Goal: Browse casually

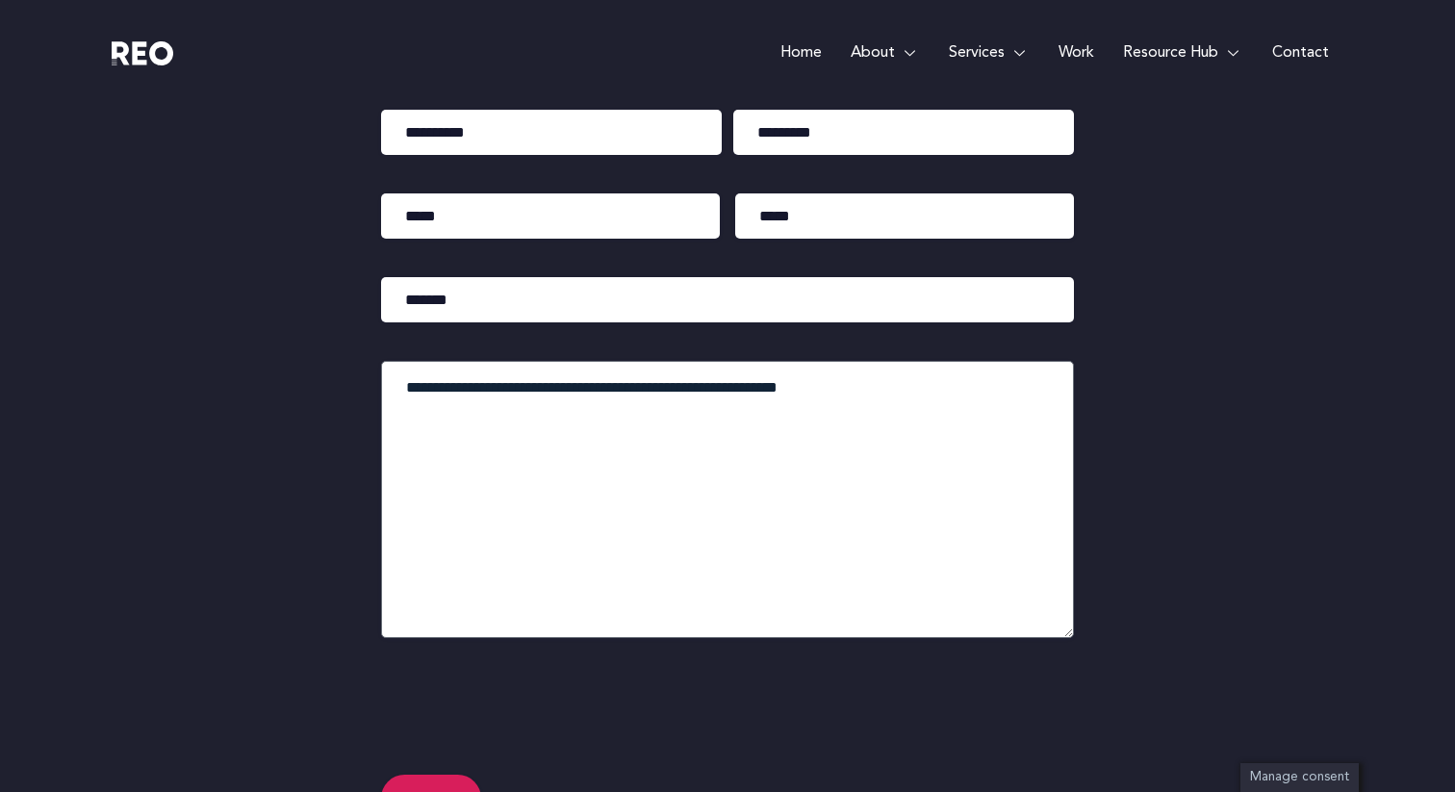
scroll to position [9360, 0]
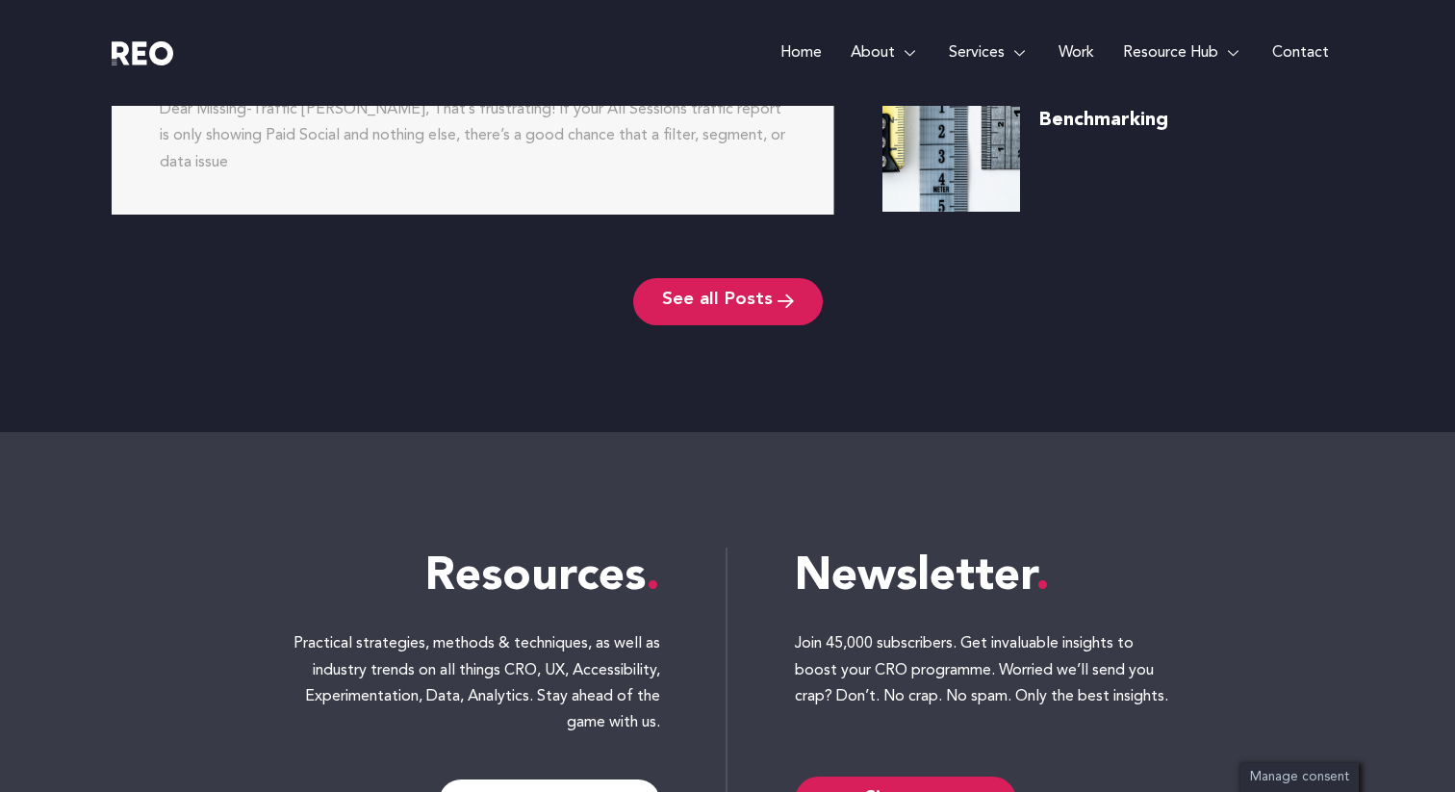
scroll to position [8269, 0]
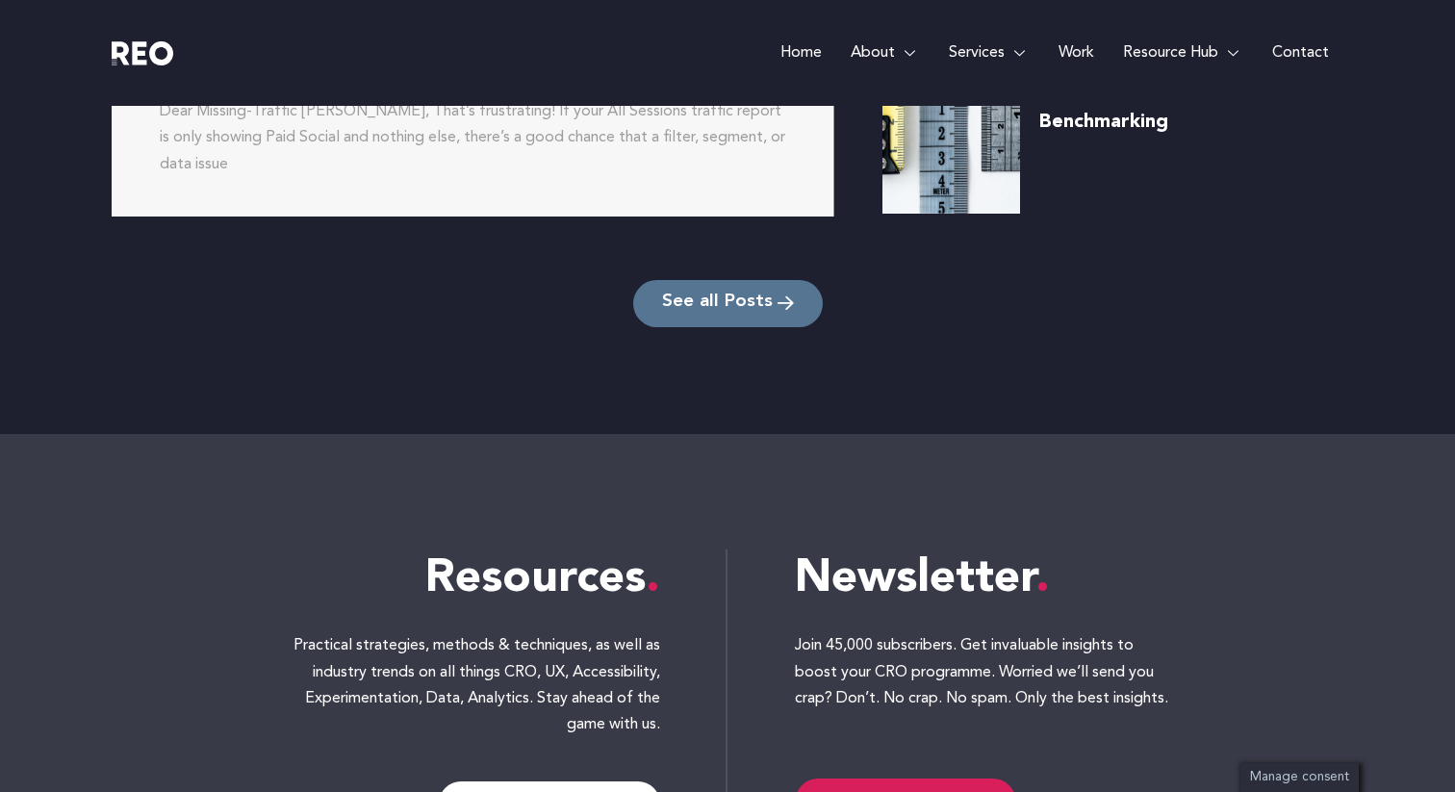
click at [738, 294] on span "See all Posts" at bounding box center [717, 303] width 111 height 18
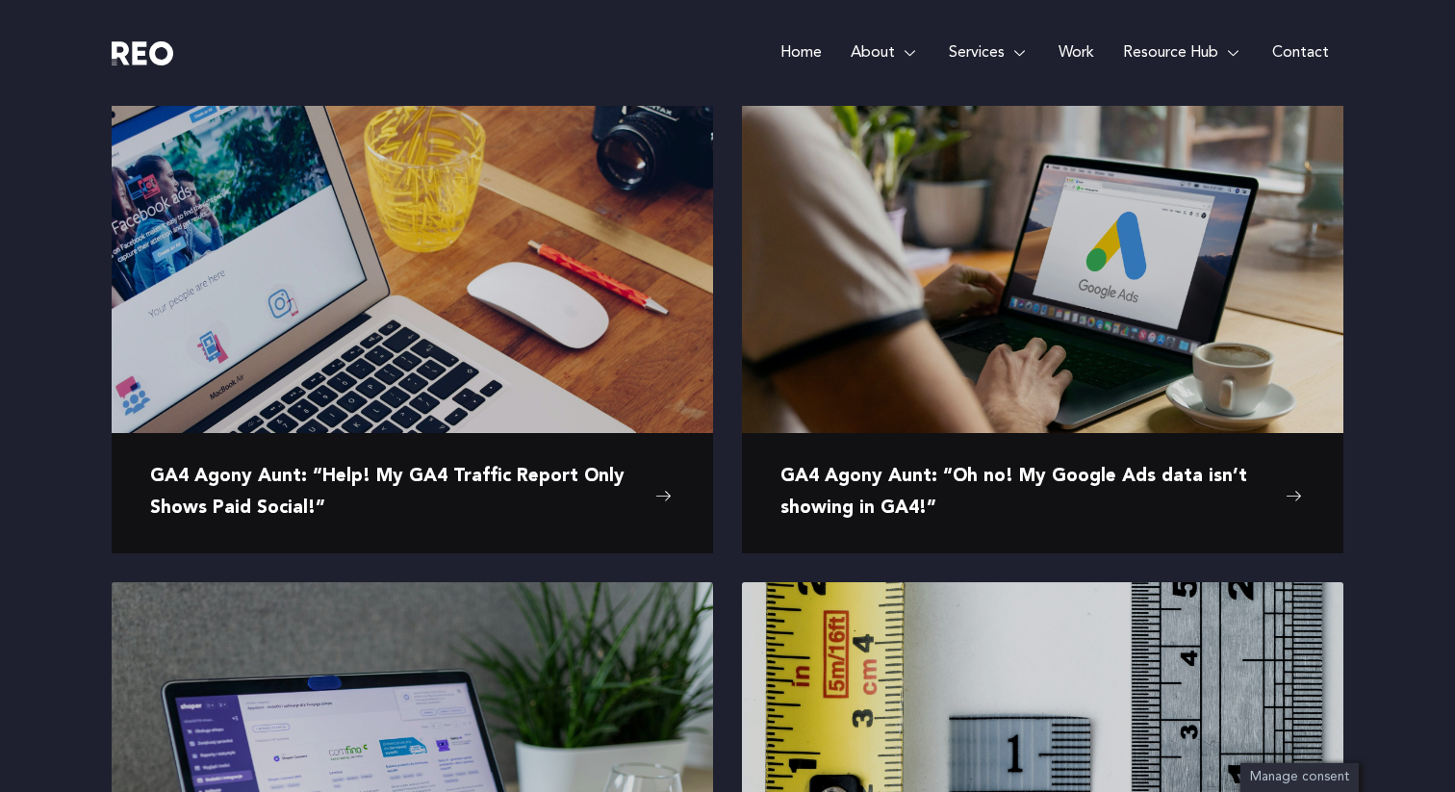
scroll to position [338, 0]
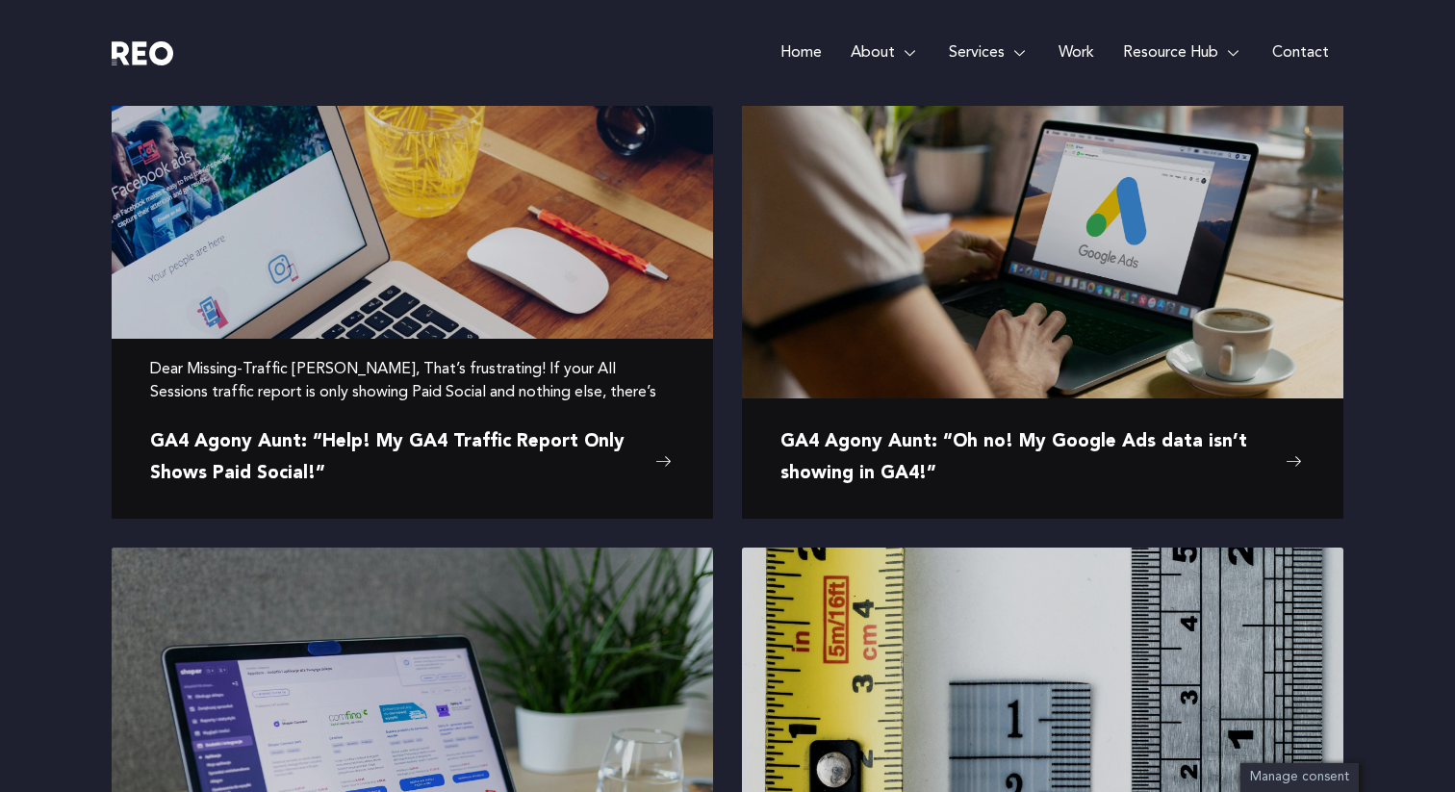
click at [582, 450] on span "GA4 Agony Aunt: “Help! My GA4 Traffic Report Only Shows Paid Social!”" at bounding box center [397, 458] width 495 height 63
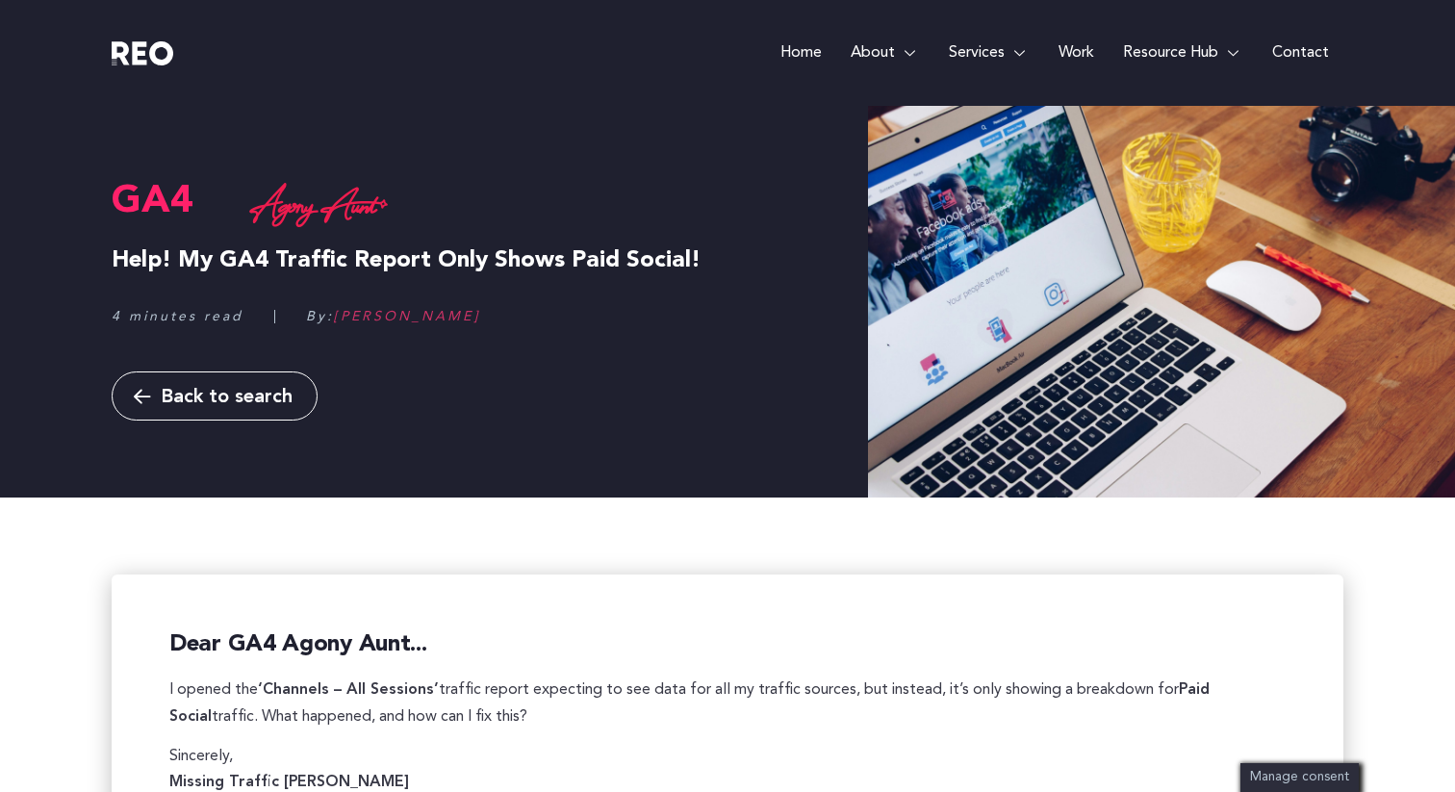
click at [808, 47] on link "Home" at bounding box center [801, 53] width 70 height 106
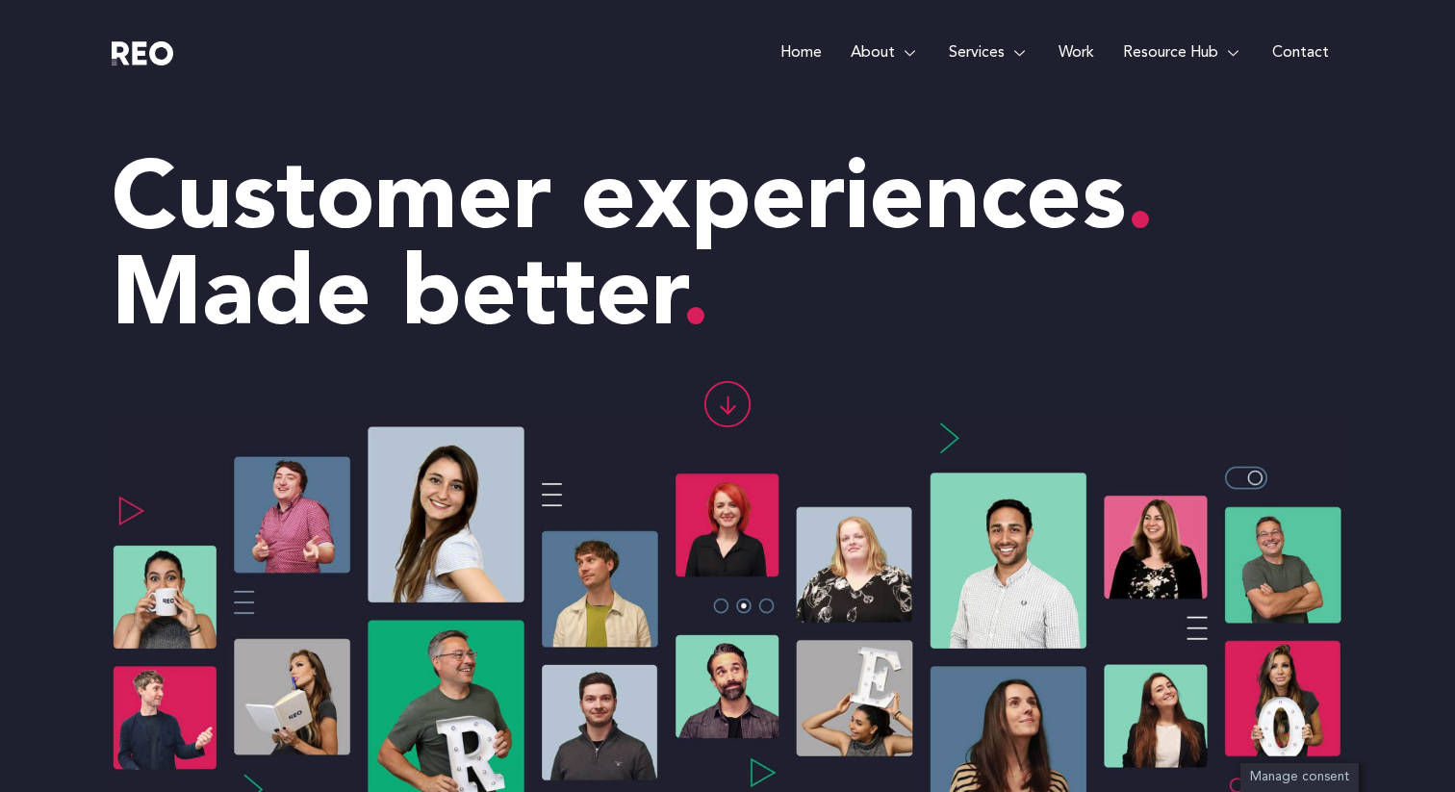
click at [1077, 54] on link "Work" at bounding box center [1076, 53] width 64 height 106
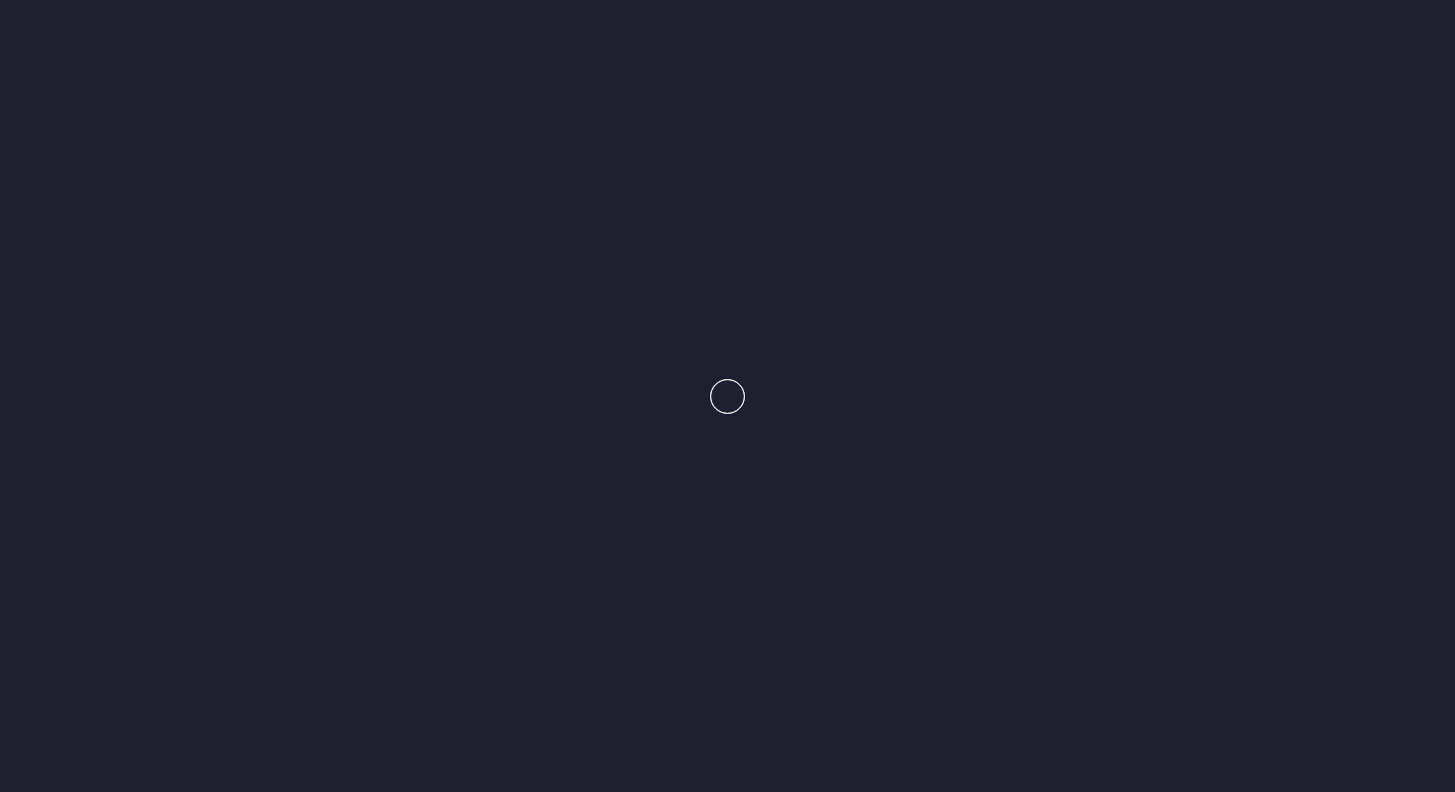
scroll to position [47, 0]
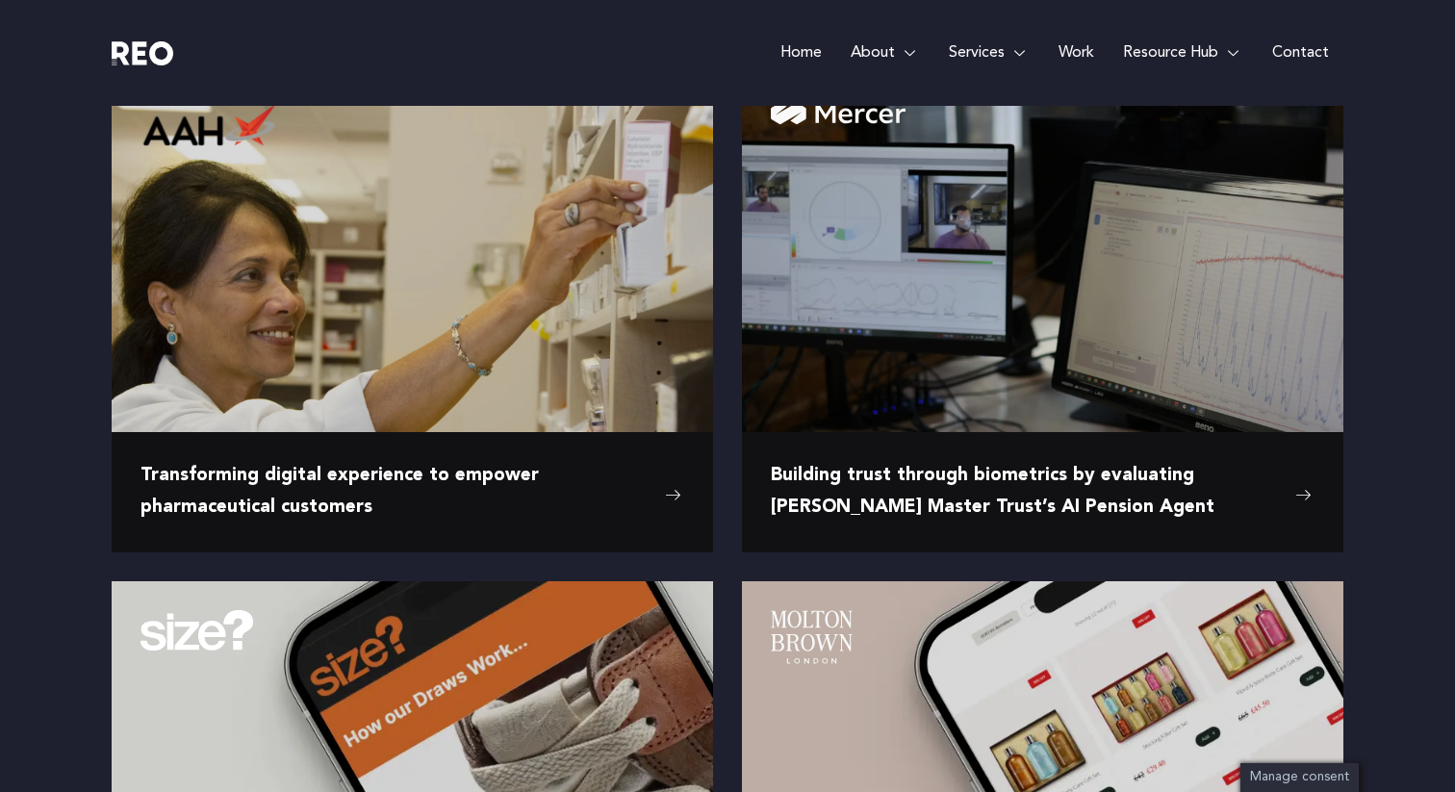
scroll to position [417, 0]
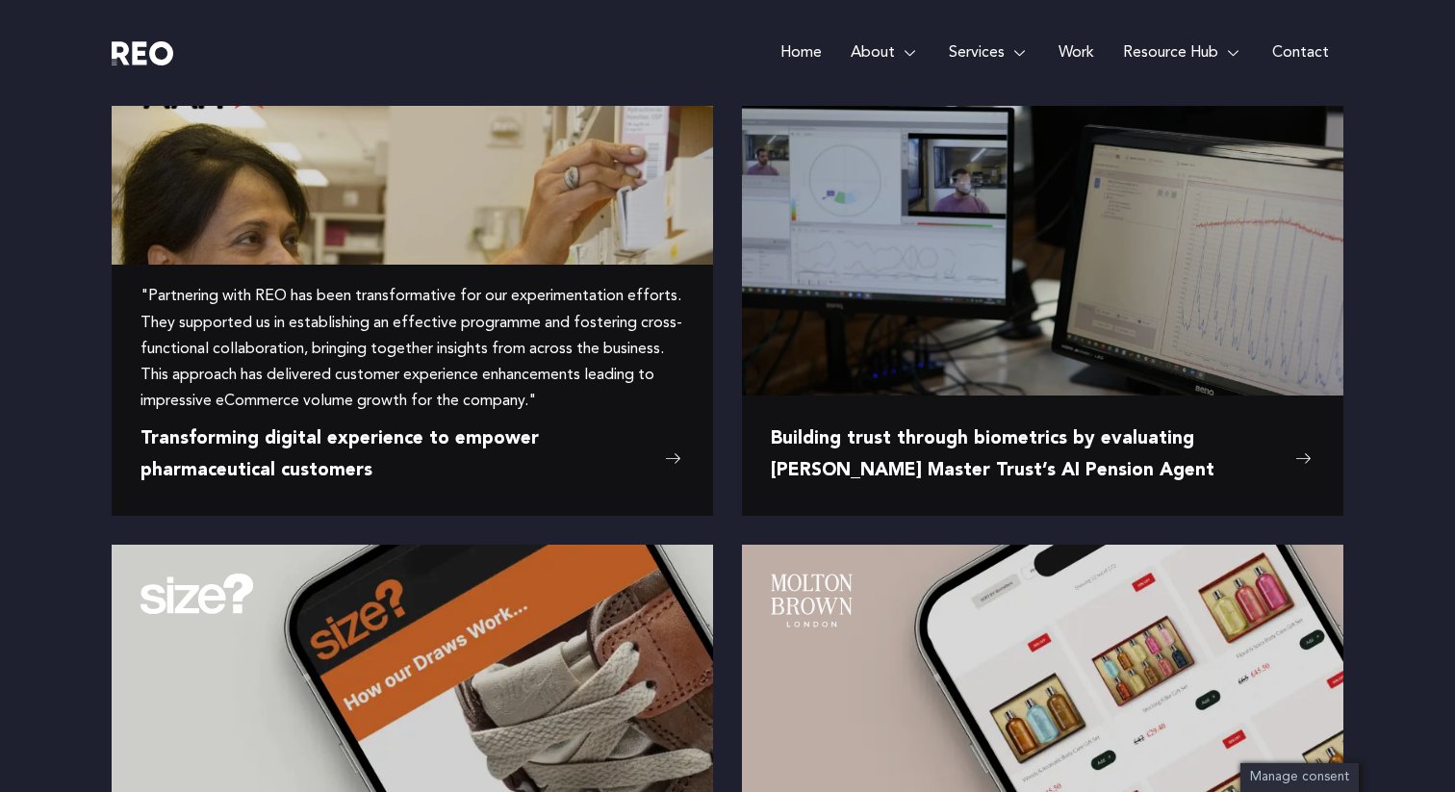
click at [384, 445] on span "Transforming digital experience to empower pharmaceutical customers" at bounding box center [397, 455] width 515 height 63
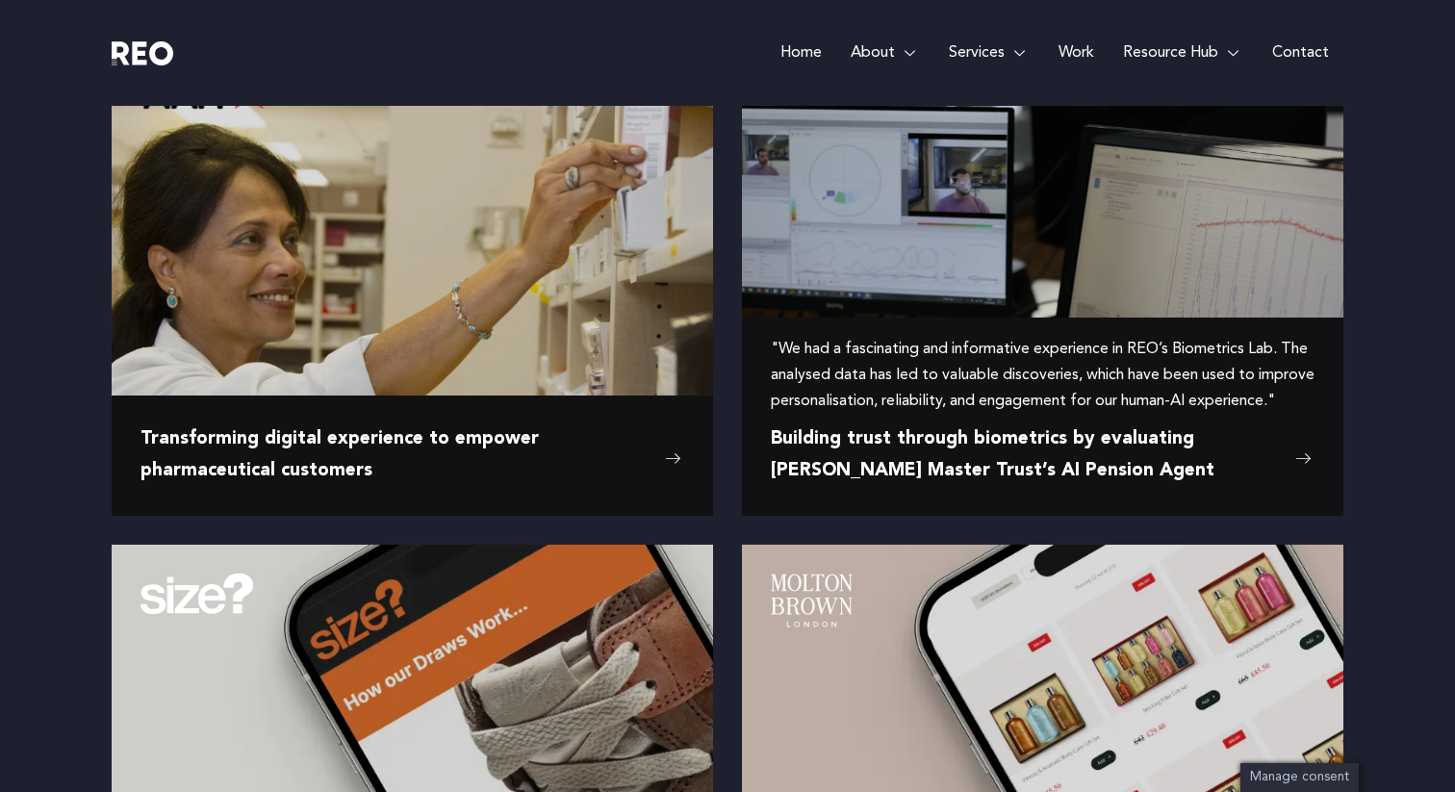
click at [934, 453] on span "Building trust through biometrics by evaluating Mercer Master Trust’s AI Pensio…" at bounding box center [1028, 455] width 515 height 63
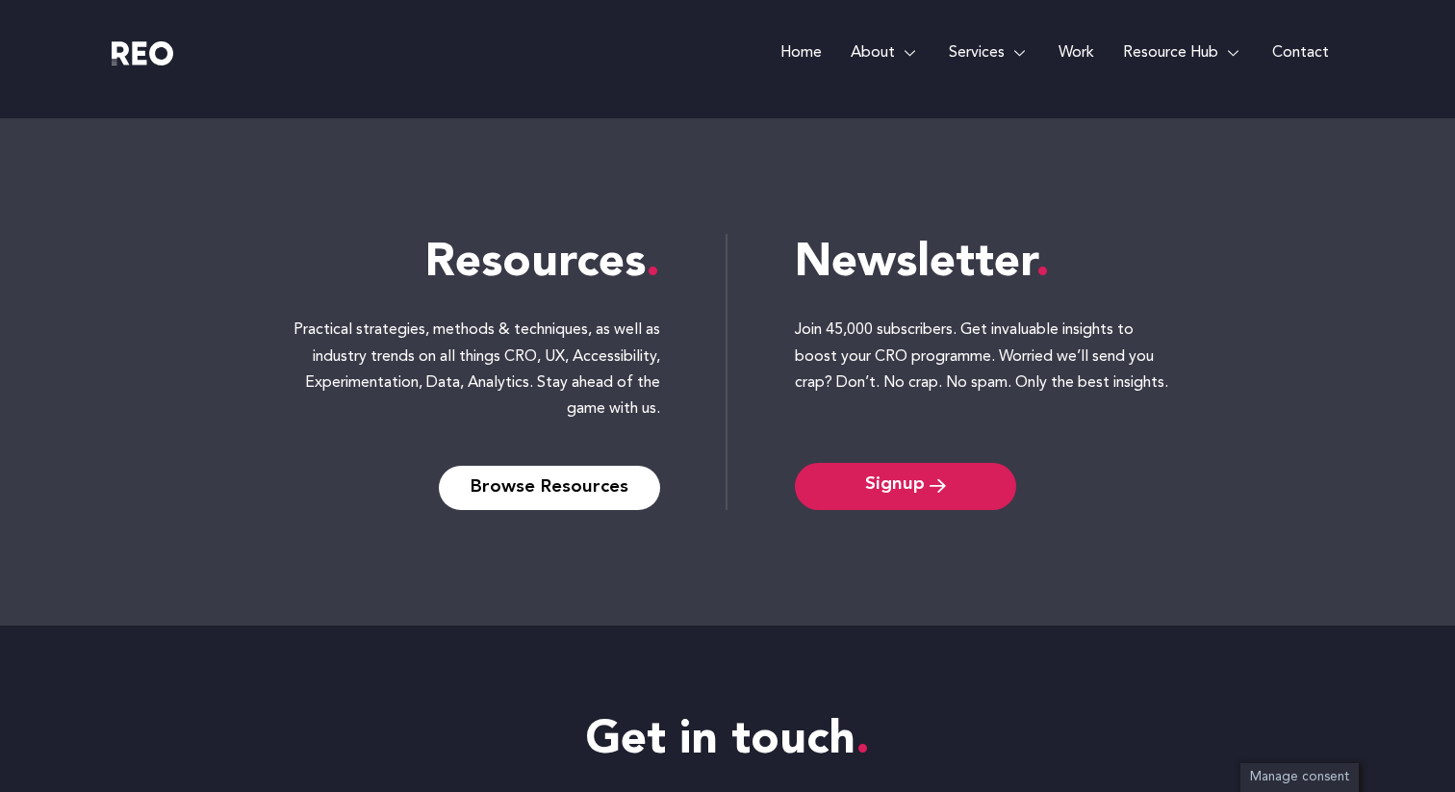
scroll to position [7431, 0]
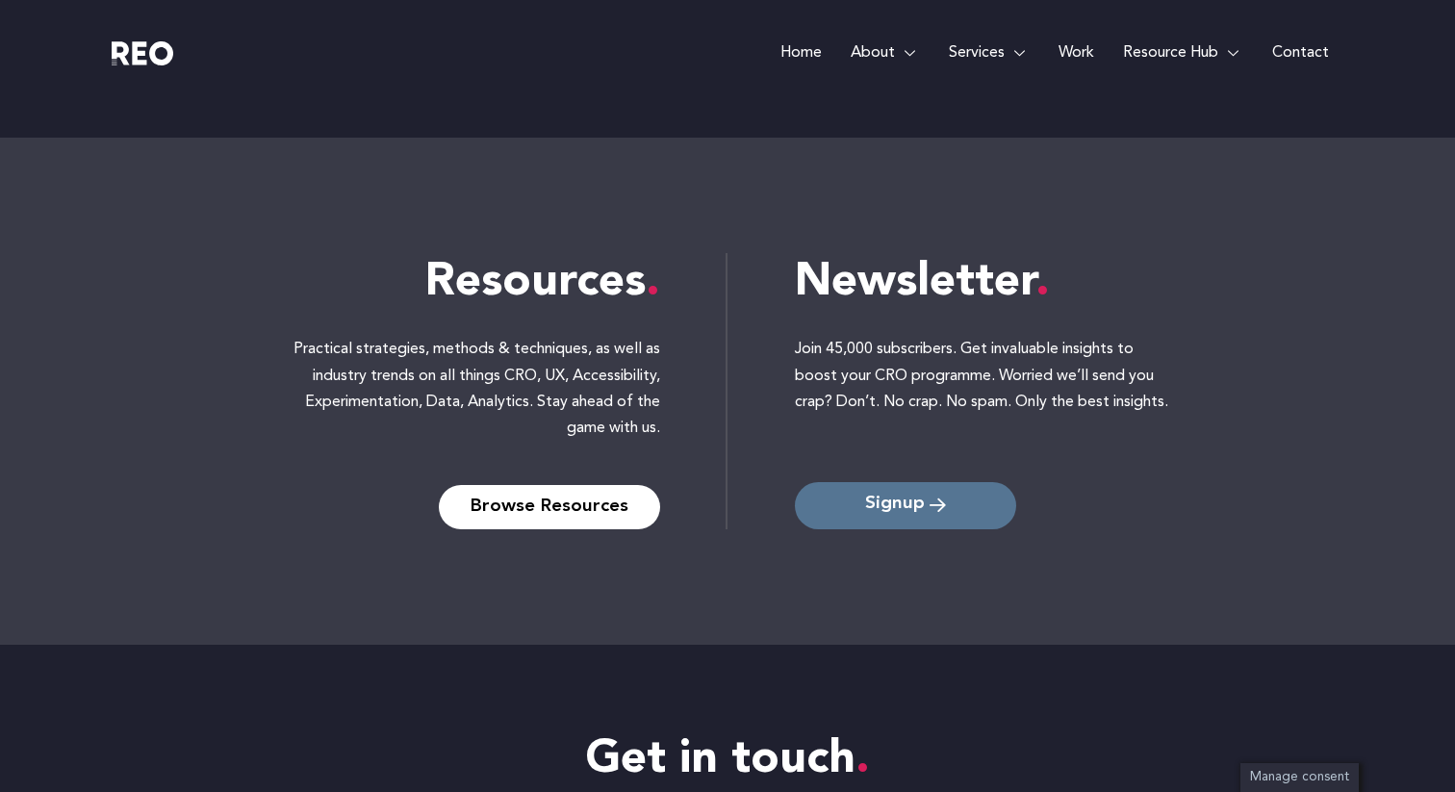
click at [907, 517] on link "Signup" at bounding box center [905, 506] width 221 height 47
click at [935, 489] on link "Signup" at bounding box center [905, 506] width 221 height 47
click at [944, 517] on link "Signup" at bounding box center [905, 506] width 221 height 47
click at [870, 494] on link "Signup" at bounding box center [905, 506] width 221 height 47
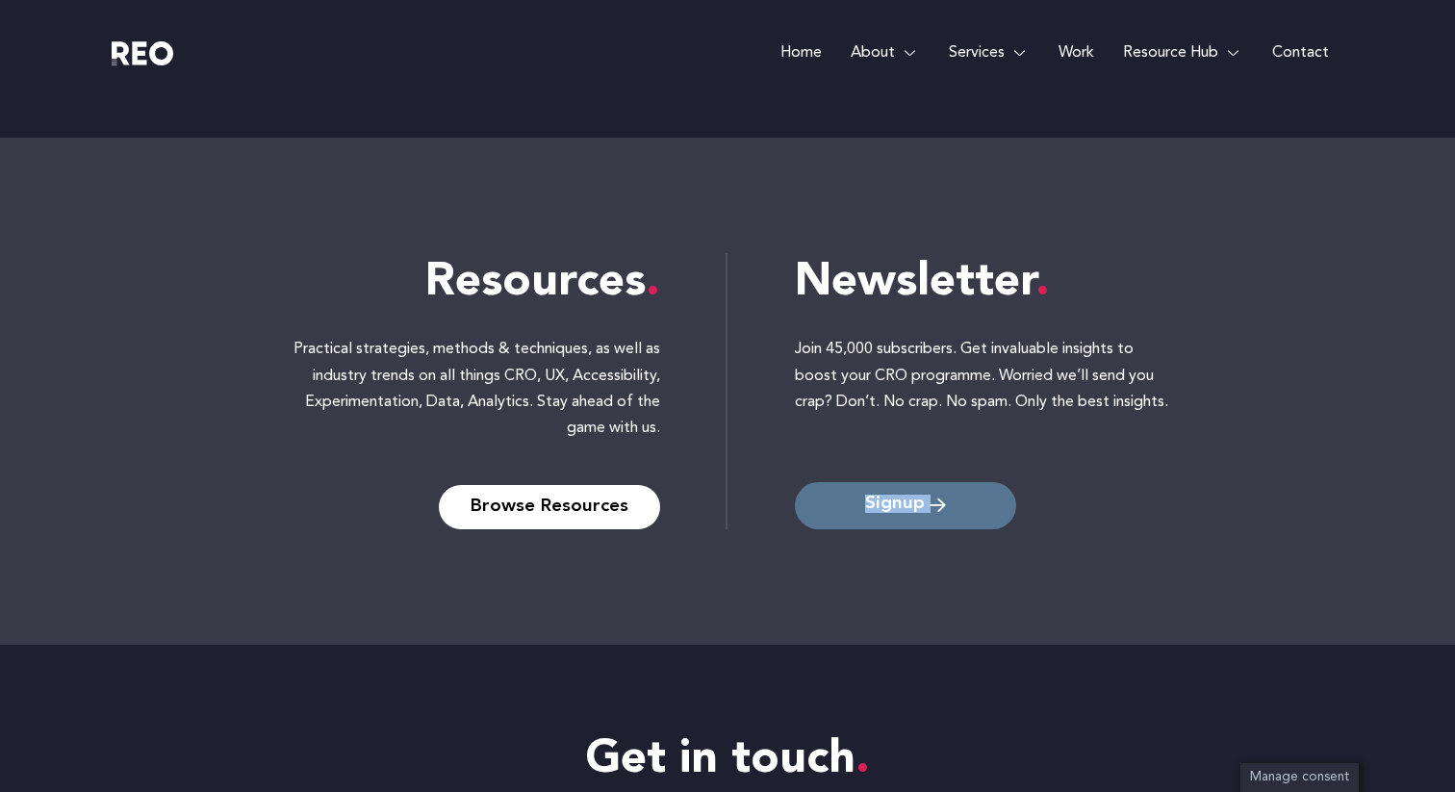
click at [870, 494] on link "Signup" at bounding box center [905, 506] width 221 height 47
click at [893, 515] on link "Signup" at bounding box center [905, 506] width 221 height 47
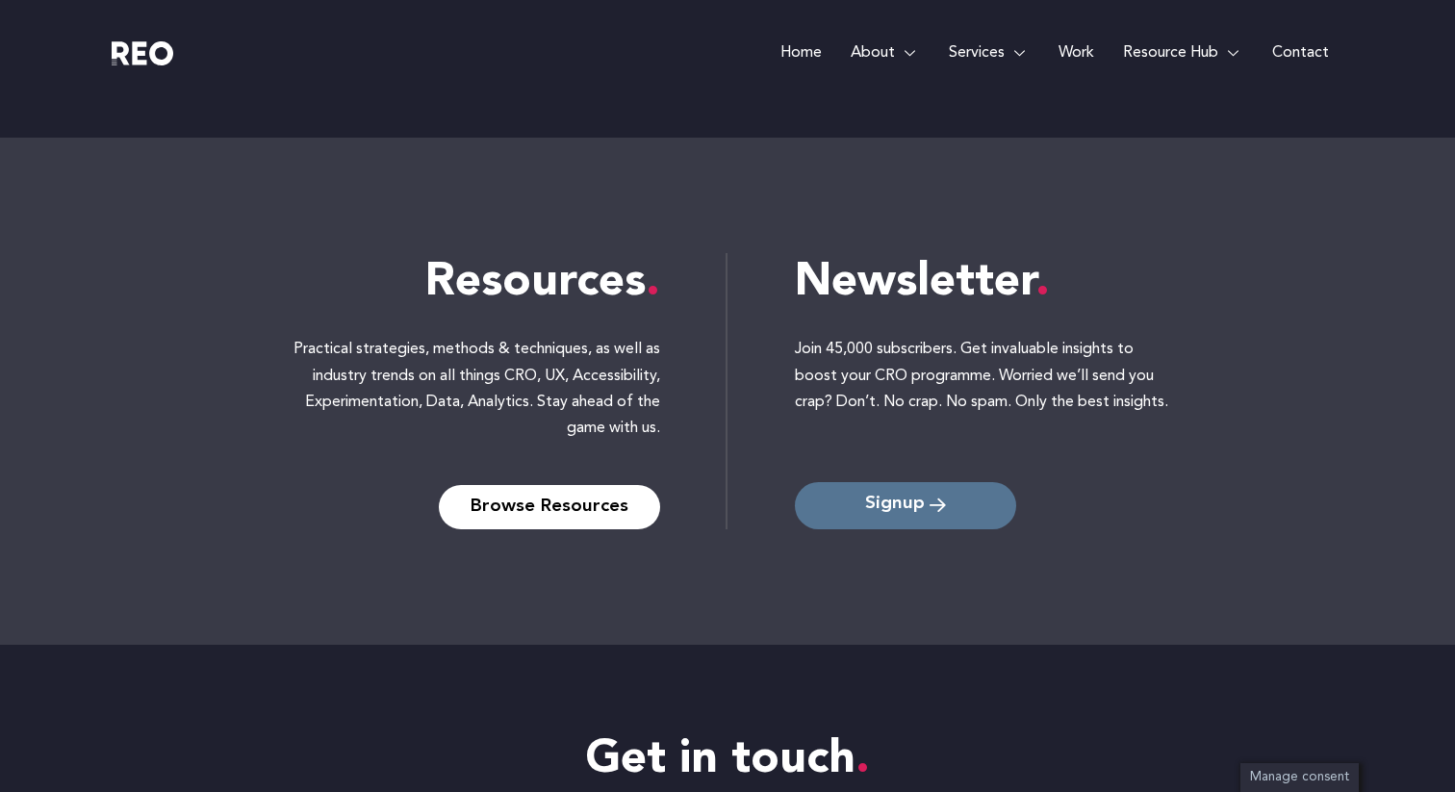
click at [891, 506] on span "Signup" at bounding box center [895, 506] width 60 height 18
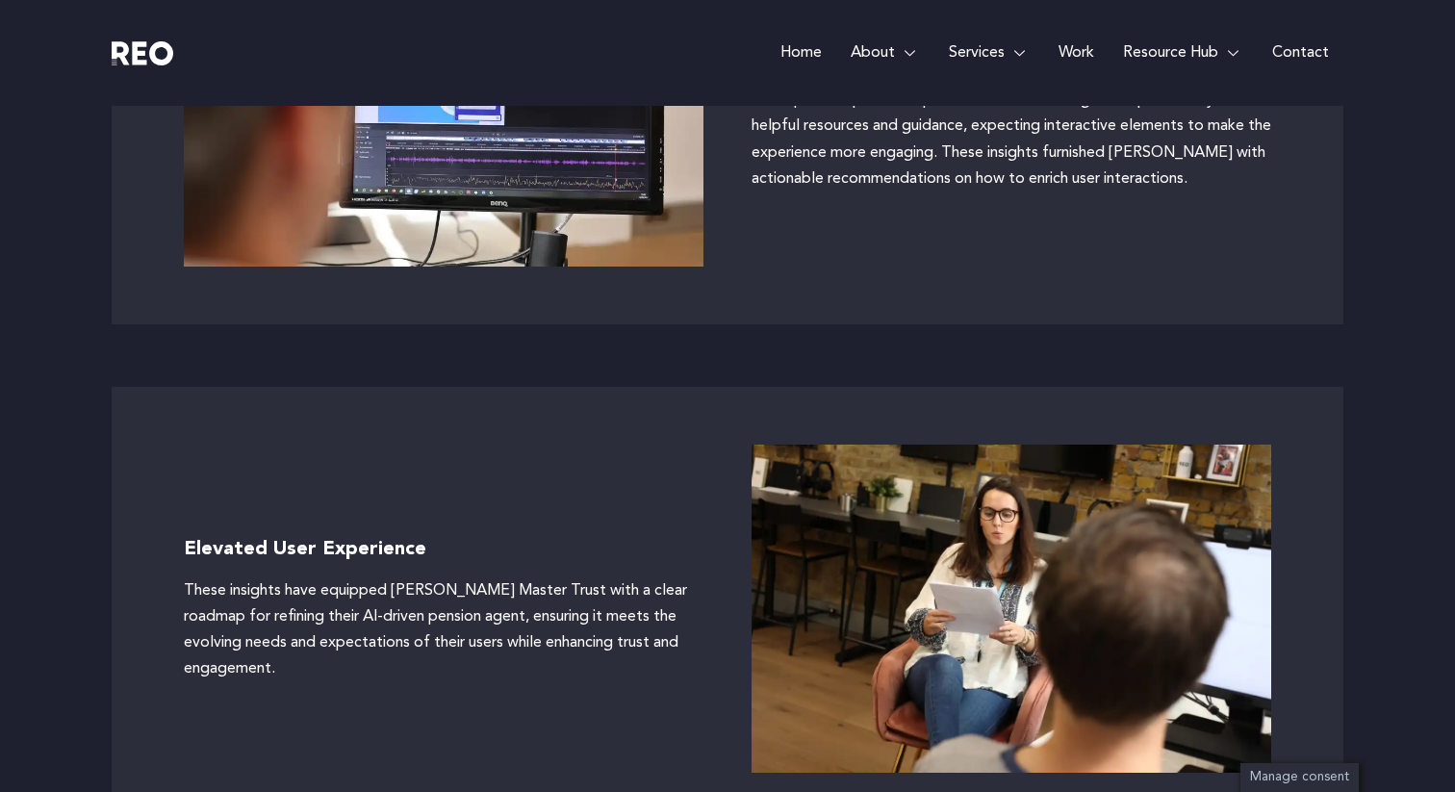
scroll to position [5656, 0]
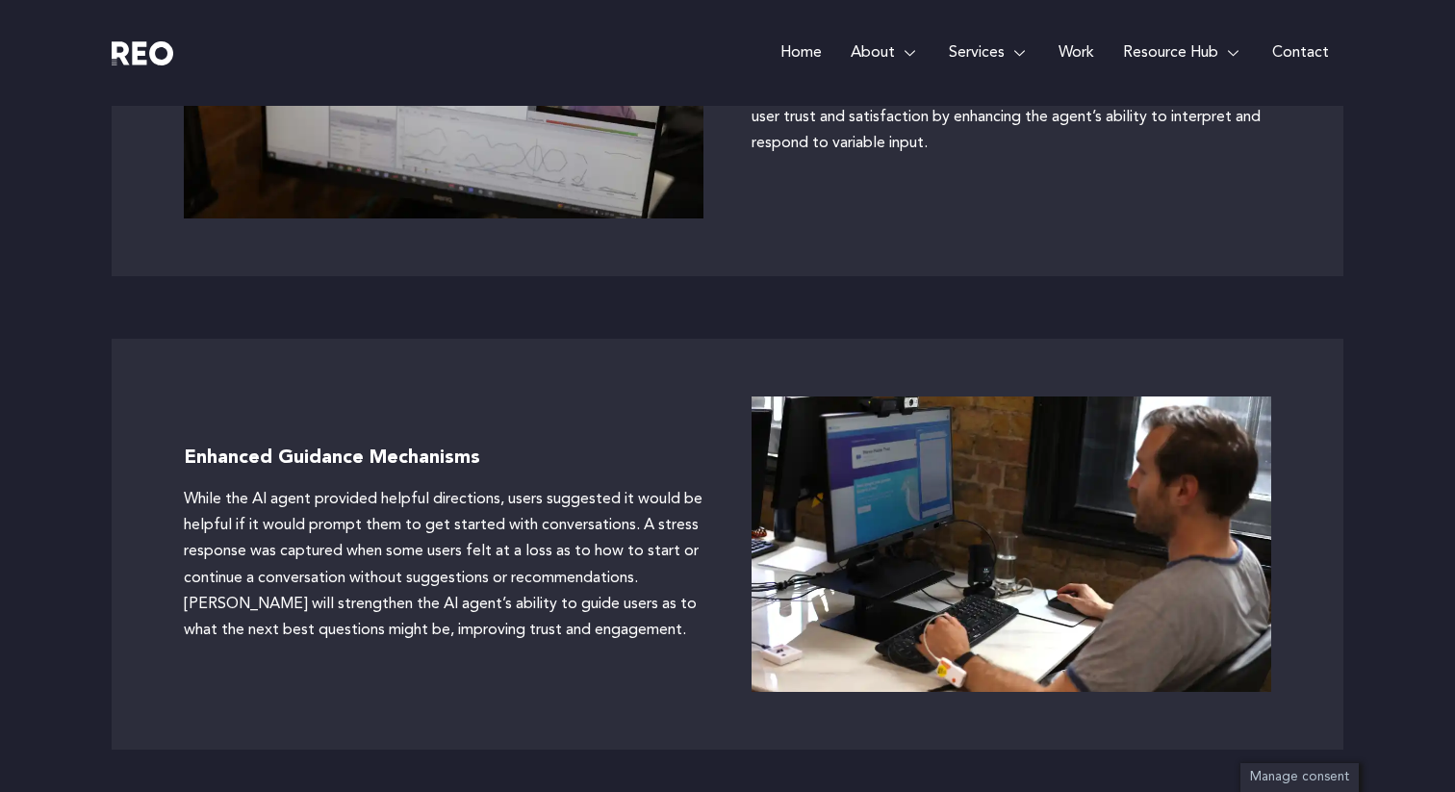
click at [800, 50] on link "Home" at bounding box center [801, 53] width 70 height 106
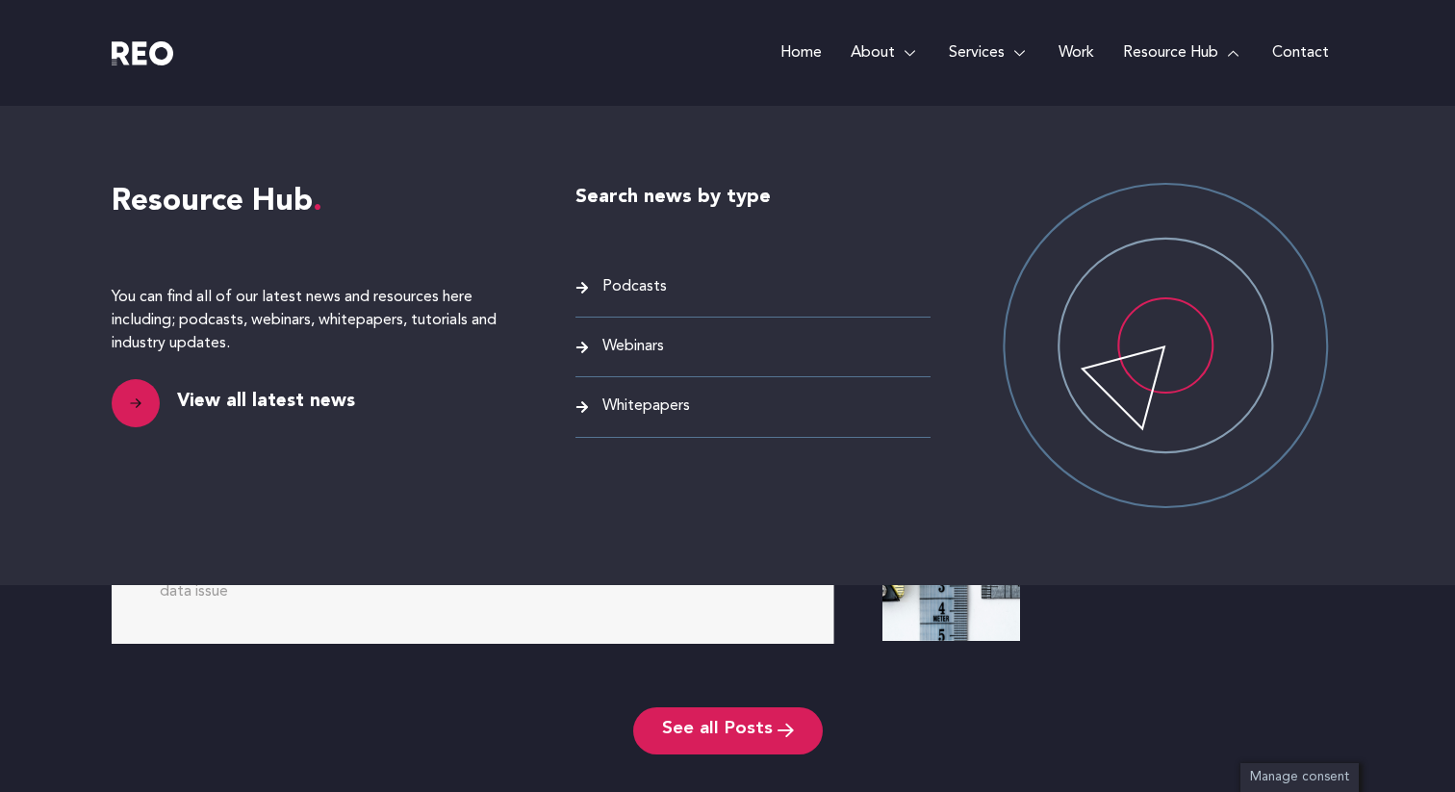
scroll to position [7842, 0]
